Goal: Find specific page/section: Find specific page/section

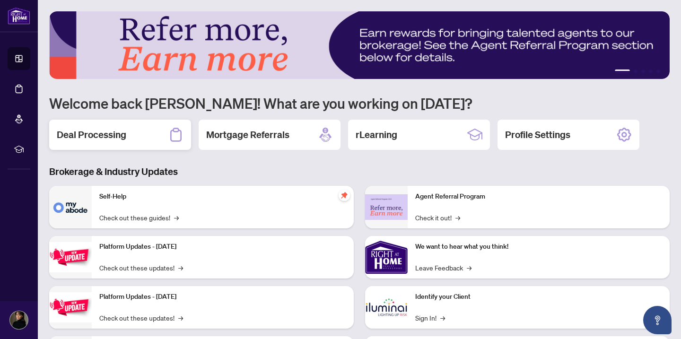
click at [127, 128] on div "Deal Processing" at bounding box center [120, 135] width 142 height 30
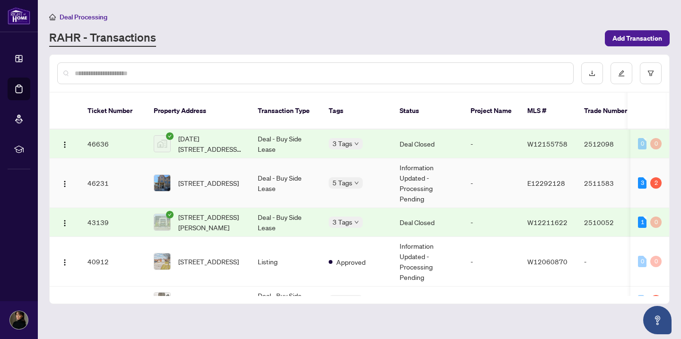
click at [207, 178] on span "[STREET_ADDRESS]" at bounding box center [208, 183] width 61 height 10
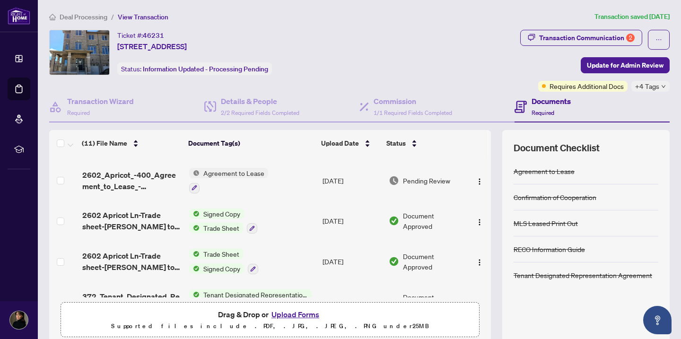
scroll to position [44, 0]
